Goal: Task Accomplishment & Management: Manage account settings

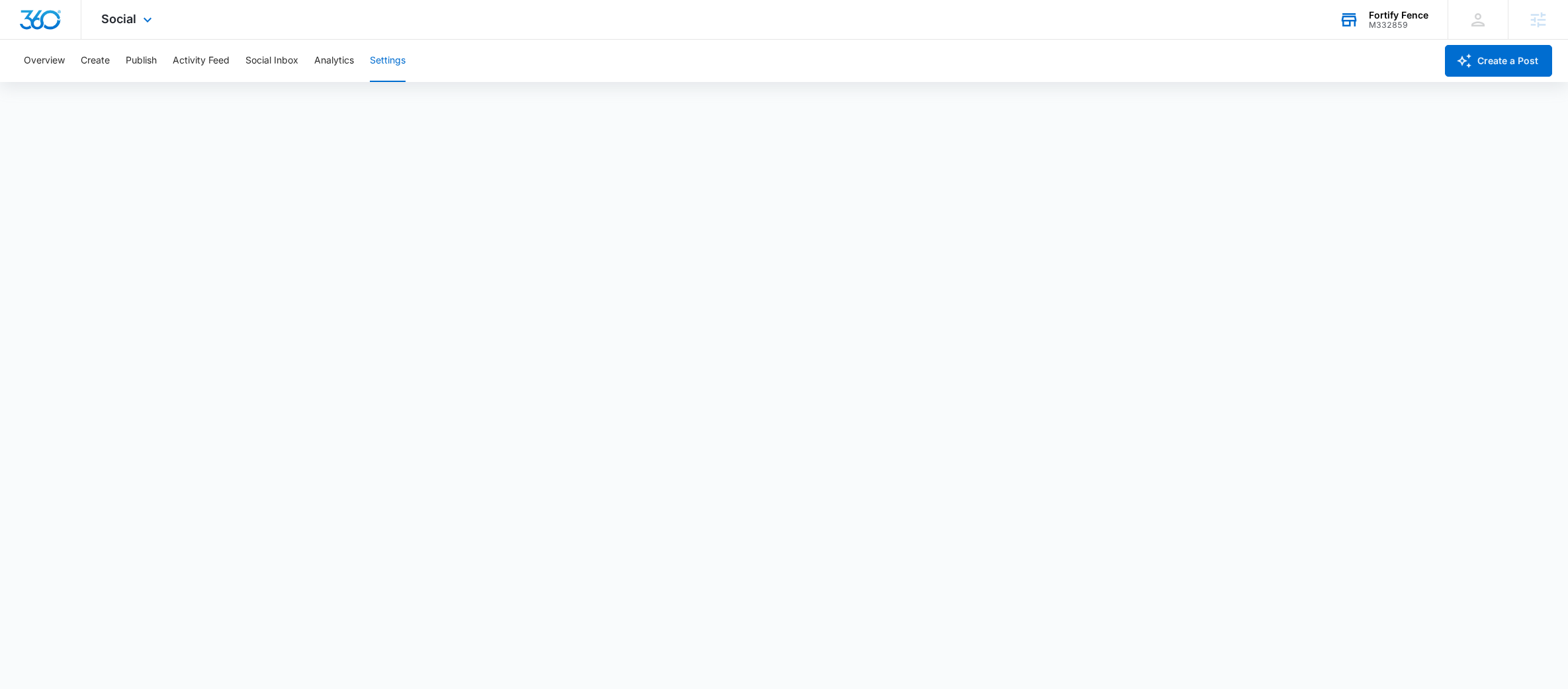
click at [1392, 8] on div "Fortify Fence M332859 Your Accounts View All" at bounding box center [1383, 20] width 128 height 39
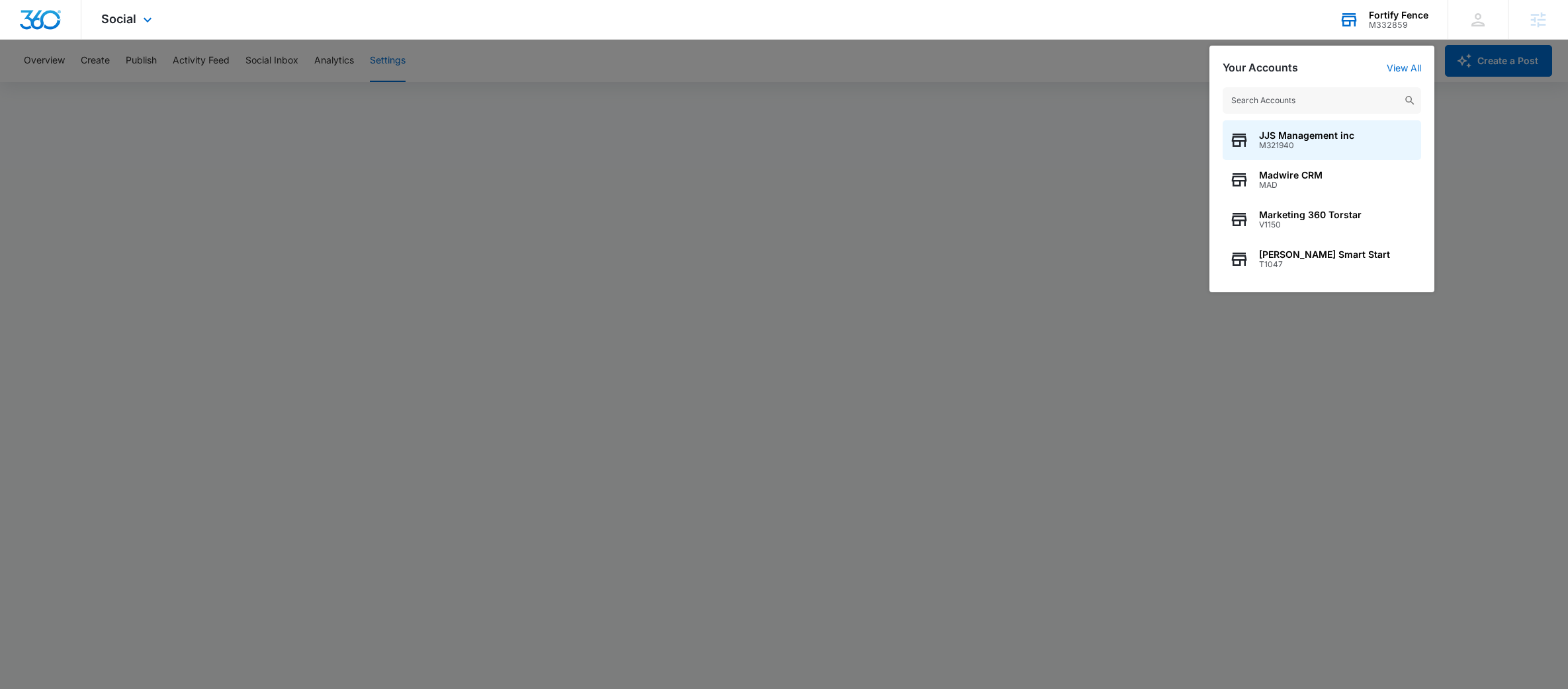
click at [1359, 98] on input "text" at bounding box center [1322, 100] width 199 height 27
click at [1354, 98] on input "text" at bounding box center [1322, 100] width 199 height 27
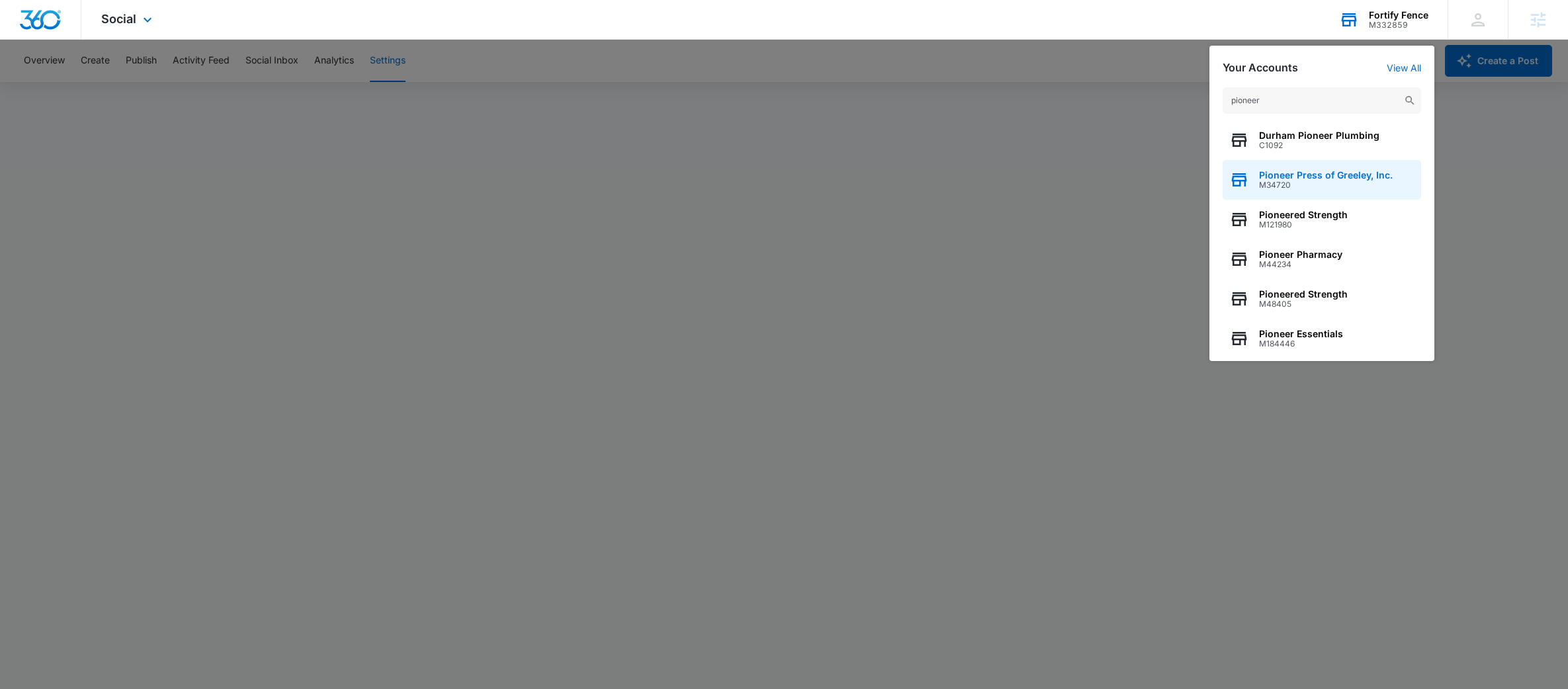
type input "pioneer"
click at [1347, 174] on span "Pioneer Press of Greeley, Inc." at bounding box center [1326, 175] width 134 height 10
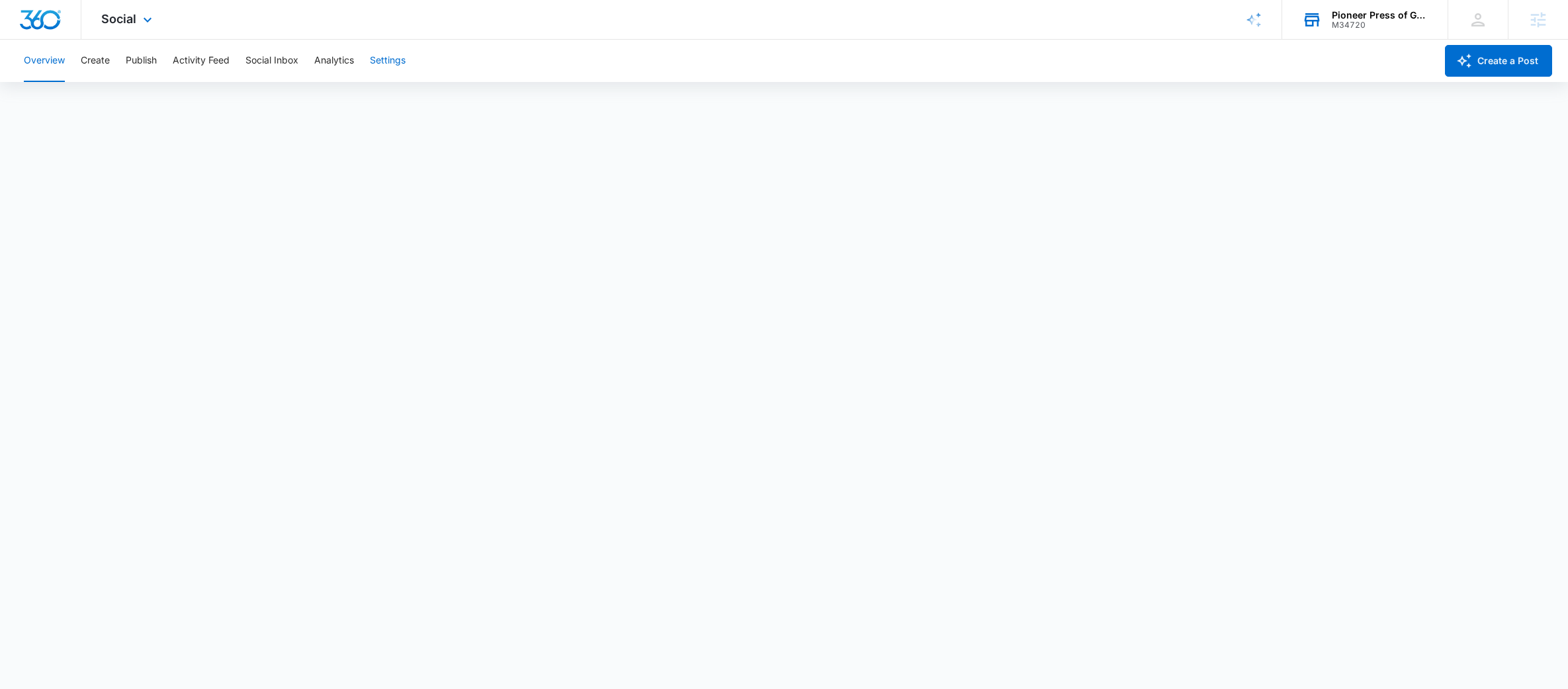
click at [400, 56] on button "Settings" at bounding box center [387, 61] width 35 height 43
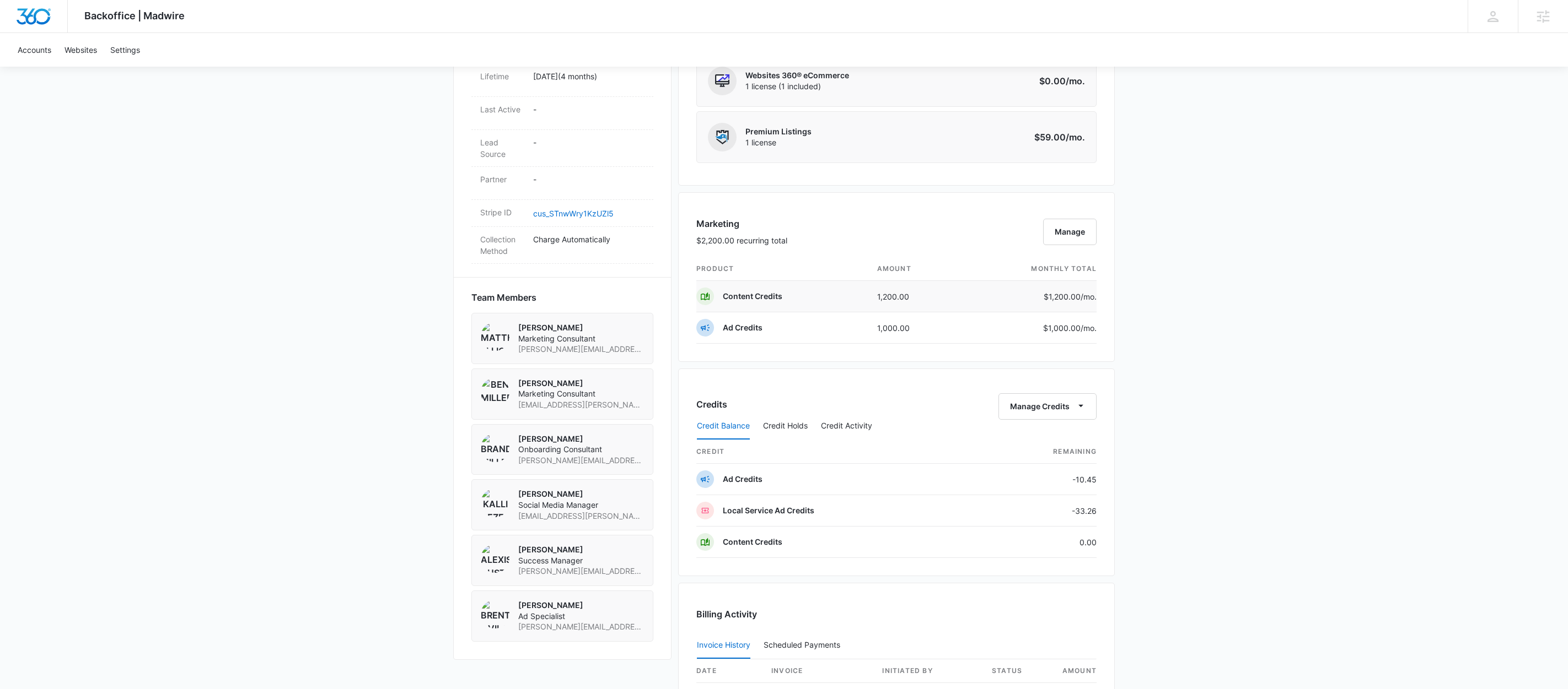
scroll to position [726, 0]
